Goal: Information Seeking & Learning: Compare options

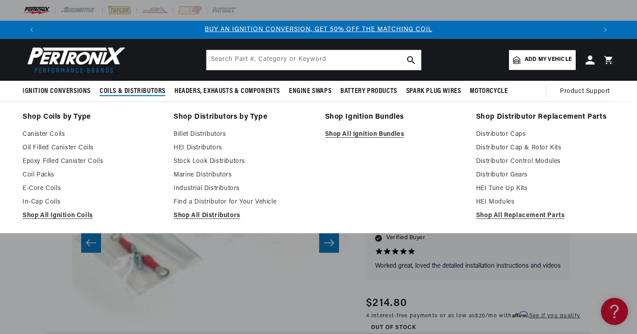
click at [111, 90] on span "Coils & Distributors" at bounding box center [133, 91] width 66 height 9
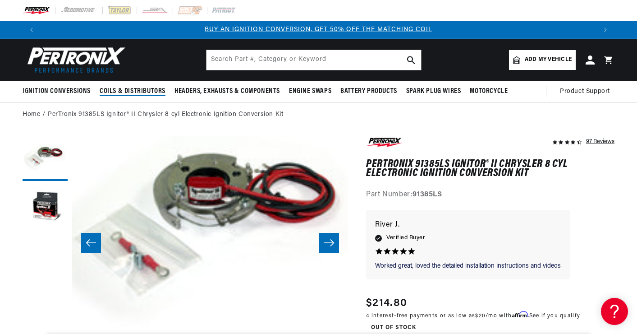
click at [108, 91] on span "Coils & Distributors" at bounding box center [133, 91] width 66 height 9
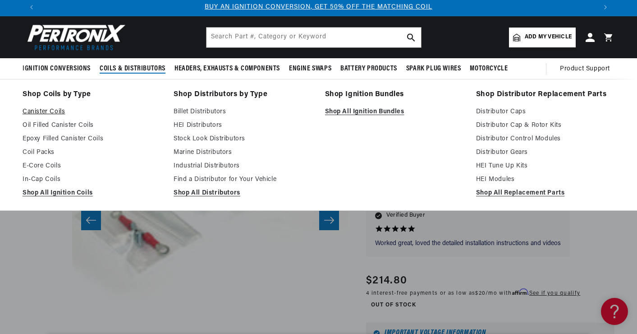
scroll to position [0, 556]
click at [51, 111] on link "Canister Coils" at bounding box center [92, 111] width 138 height 11
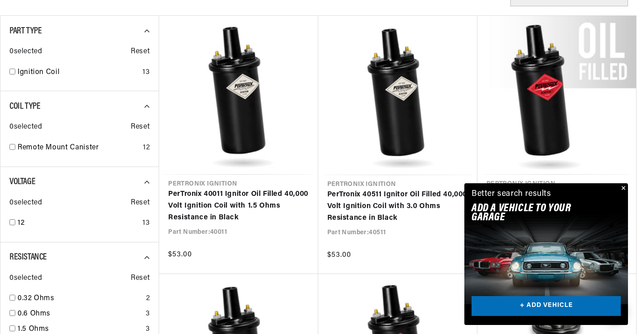
scroll to position [349, 0]
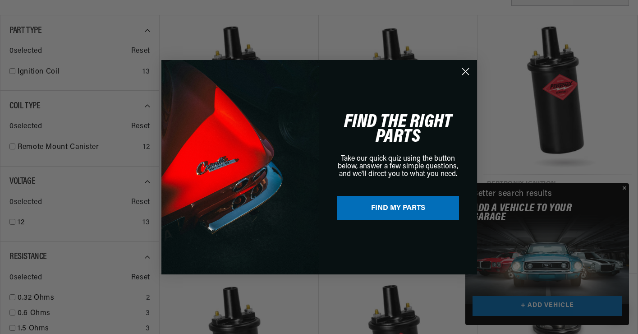
click at [625, 185] on div "Close dialog FIND THE RIGHT PARTS Take our quick quiz using the button below, a…" at bounding box center [319, 167] width 638 height 334
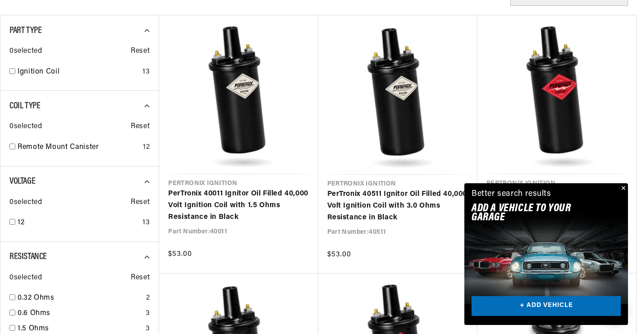
click at [622, 188] on button "Close" at bounding box center [622, 188] width 11 height 11
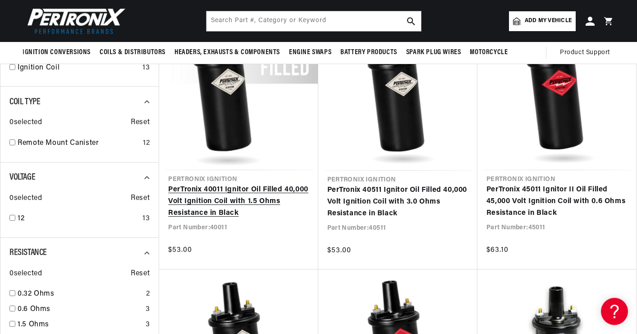
scroll to position [353, 0]
click at [222, 192] on link "PerTronix 40011 Ignitor Oil Filled 40,000 Volt Ignition Coil with 1.5 Ohms Resi…" at bounding box center [238, 201] width 141 height 35
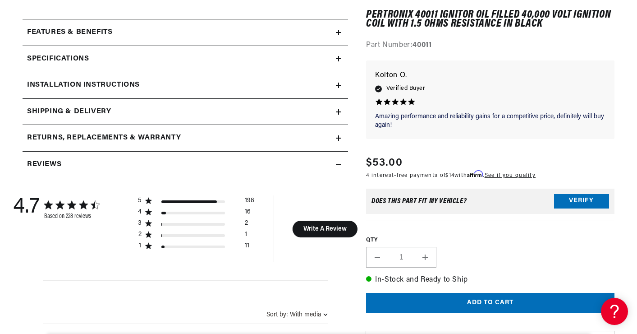
click at [106, 31] on h2 "Features & Benefits" at bounding box center [69, 33] width 85 height 12
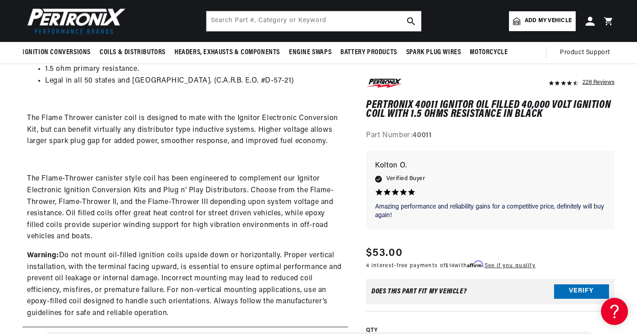
scroll to position [410, 0]
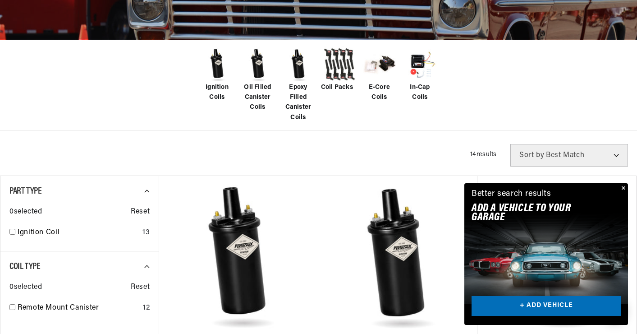
click at [297, 72] on img at bounding box center [299, 64] width 36 height 36
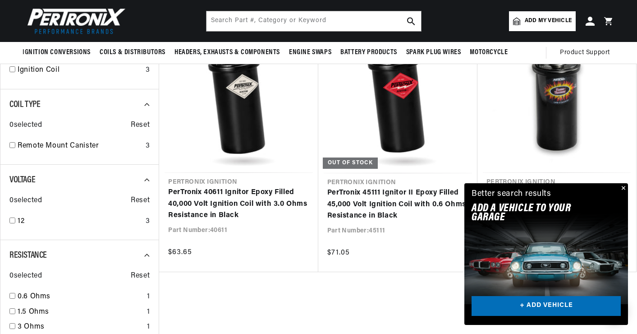
scroll to position [0, 1112]
click at [622, 187] on button "Close" at bounding box center [622, 188] width 11 height 11
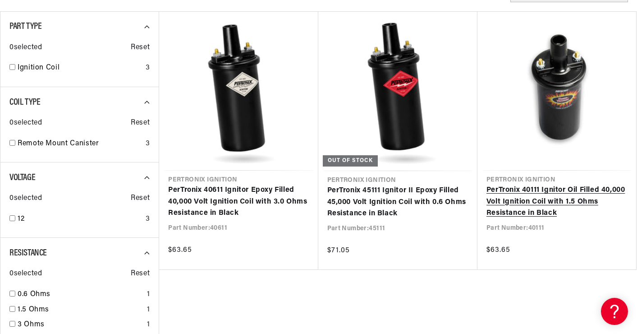
scroll to position [343, 1]
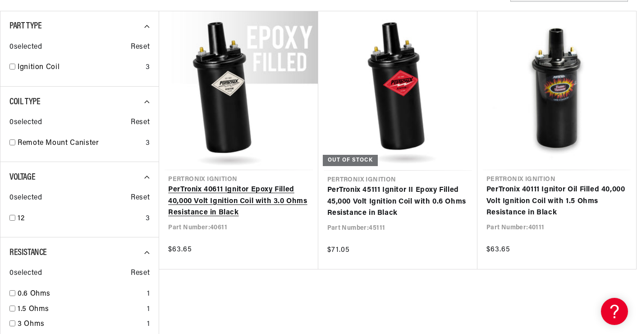
click at [257, 188] on link "PerTronix 40611 Ignitor Epoxy Filled 40,000 Volt Ignition Coil with 3.0 Ohms Re…" at bounding box center [238, 201] width 141 height 35
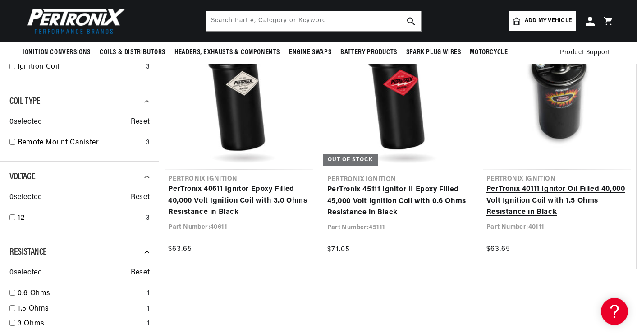
scroll to position [343, 0]
click at [561, 196] on link "PerTronix 40111 Ignitor Oil Filled 40,000 Volt Ignition Coil with 1.5 Ohms Resi…" at bounding box center [557, 201] width 141 height 35
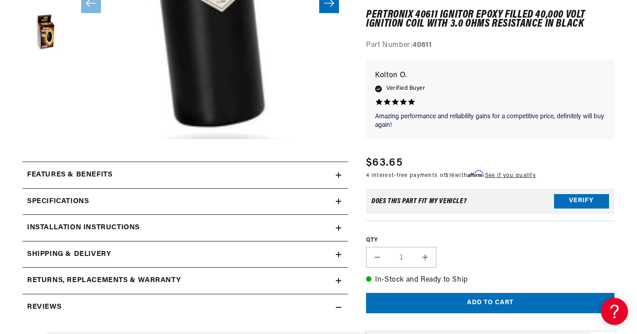
scroll to position [284, 0]
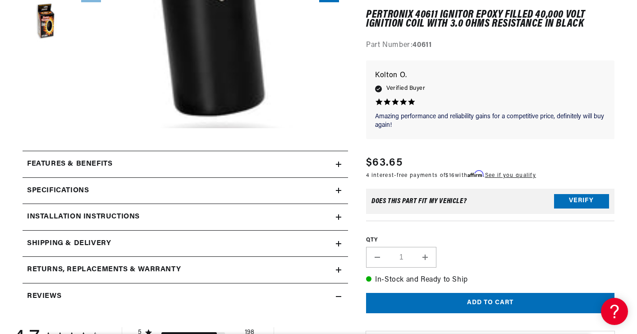
click at [108, 164] on h2 "Features & Benefits" at bounding box center [69, 164] width 85 height 12
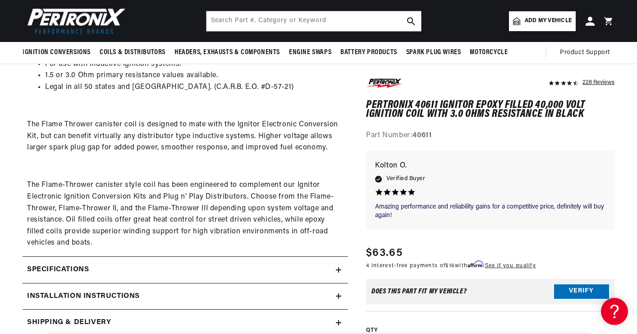
scroll to position [0, 556]
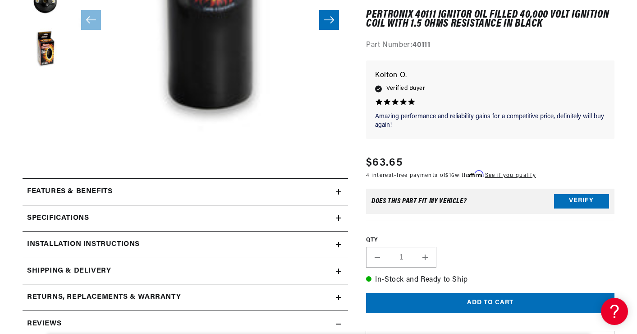
scroll to position [0, 556]
click at [87, 213] on h2 "Specifications" at bounding box center [58, 218] width 62 height 12
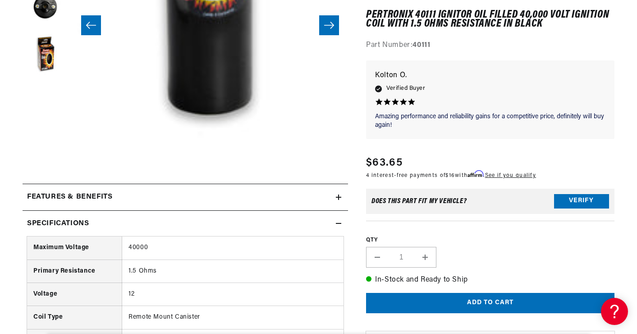
scroll to position [259, 0]
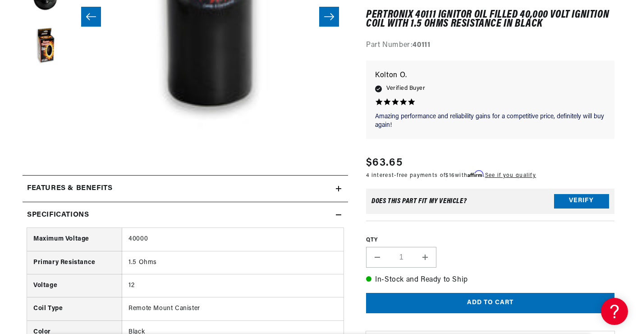
click at [101, 188] on h2 "Features & Benefits" at bounding box center [69, 189] width 85 height 12
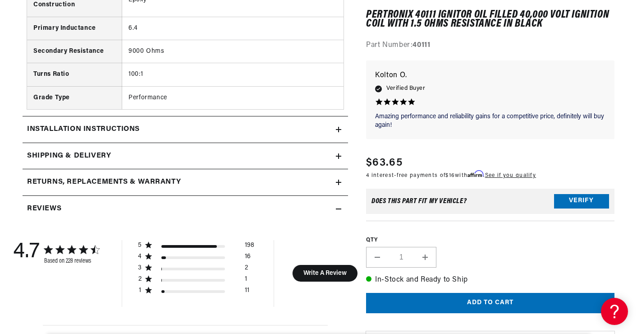
scroll to position [1180, 0]
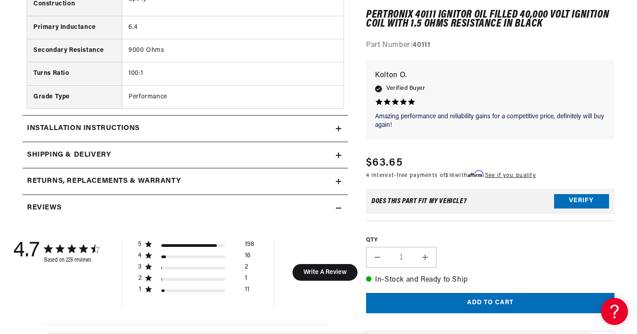
click at [99, 123] on h2 "Installation instructions" at bounding box center [83, 129] width 113 height 12
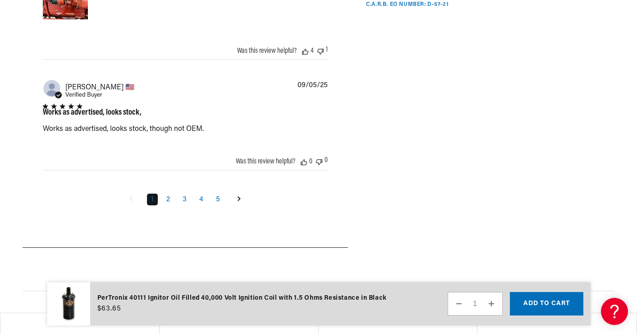
scroll to position [2264, 0]
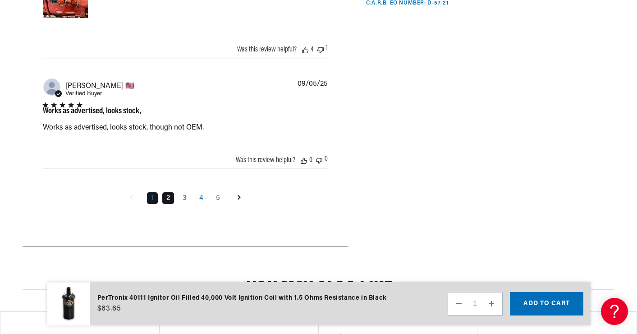
click at [172, 204] on link "2" at bounding box center [168, 198] width 12 height 12
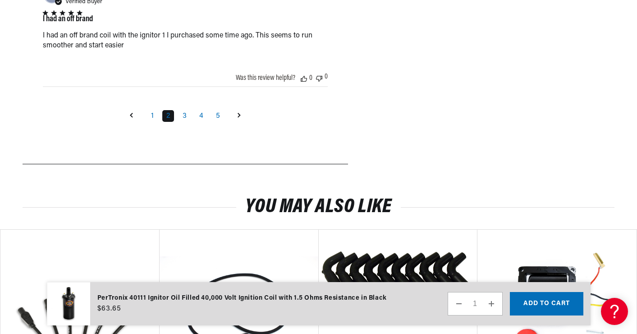
scroll to position [2098, 0]
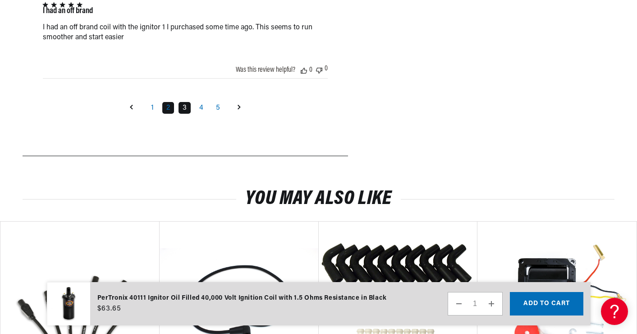
click at [182, 114] on link "3" at bounding box center [185, 108] width 12 height 12
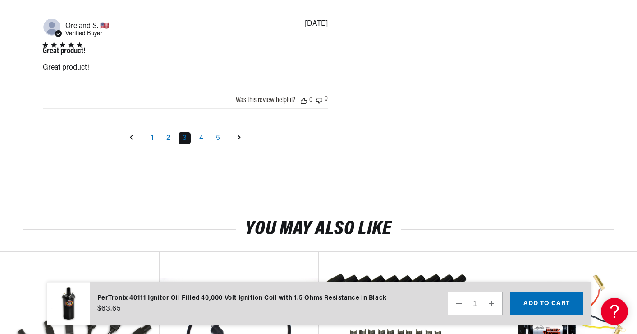
scroll to position [2059, 0]
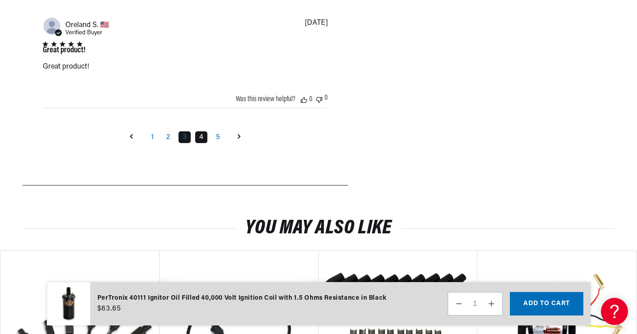
click at [201, 143] on link "4" at bounding box center [201, 137] width 12 height 12
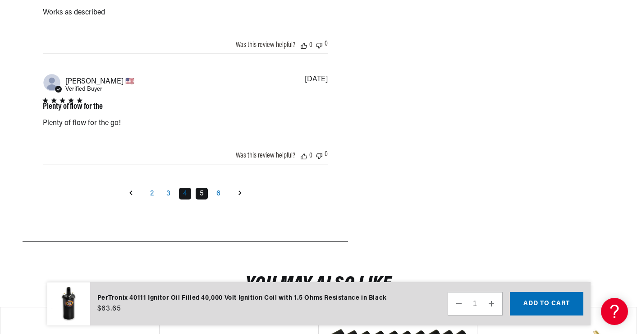
click at [202, 199] on link "5" at bounding box center [202, 194] width 12 height 12
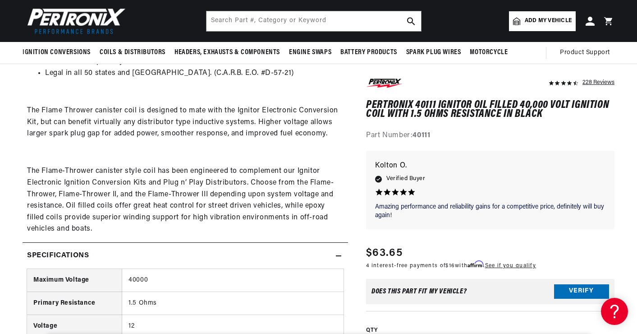
scroll to position [0, 556]
